Goal: Transaction & Acquisition: Purchase product/service

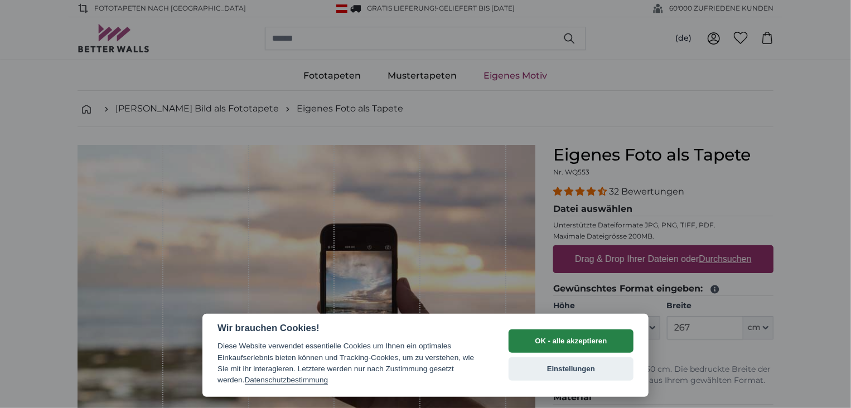
click at [589, 341] on button "OK - alle akzeptieren" at bounding box center [571, 341] width 125 height 23
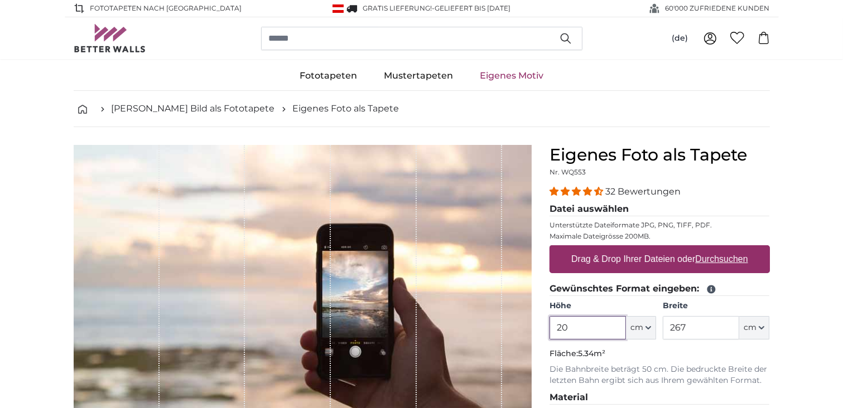
type input "2"
type input "160"
click at [688, 328] on input "267" at bounding box center [701, 327] width 76 height 23
type input "2"
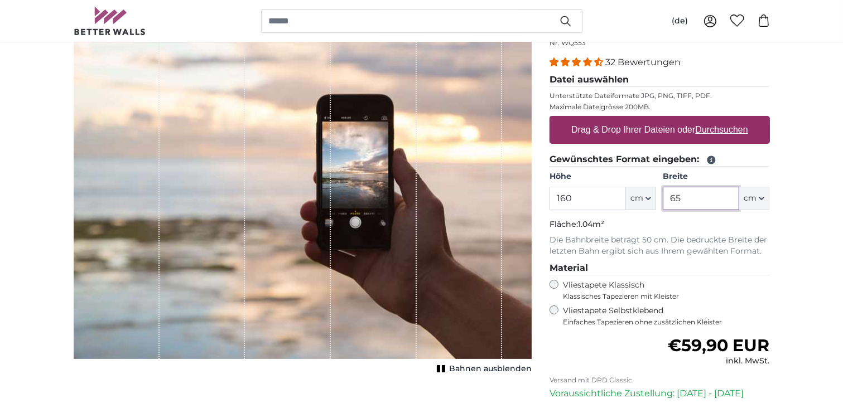
scroll to position [167, 0]
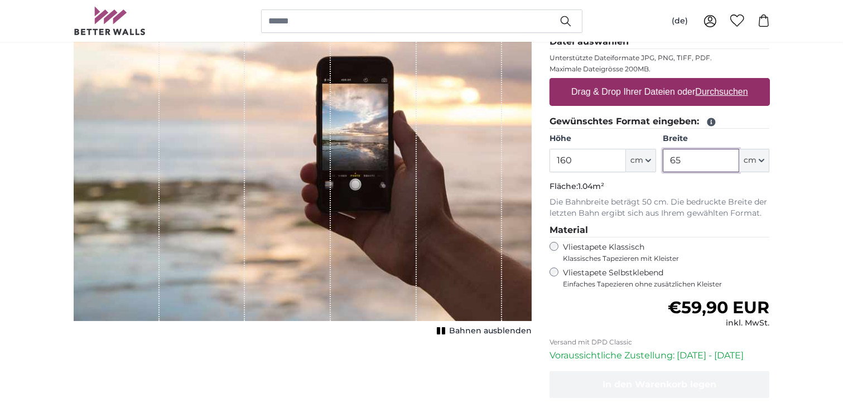
type input "65"
click at [551, 242] on div "Vliestapete Klassisch Klassisches Tapezieren mit Kleister" at bounding box center [660, 252] width 220 height 21
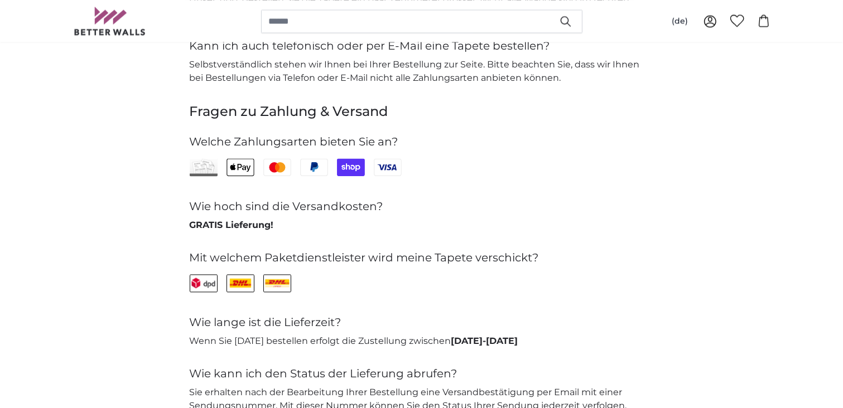
scroll to position [2455, 0]
